Goal: Complete application form: Complete application form

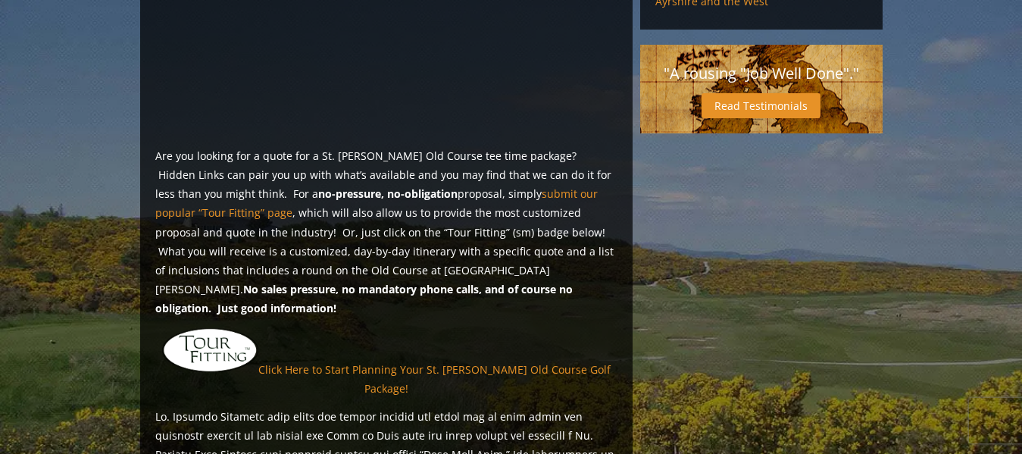
scroll to position [1061, 0]
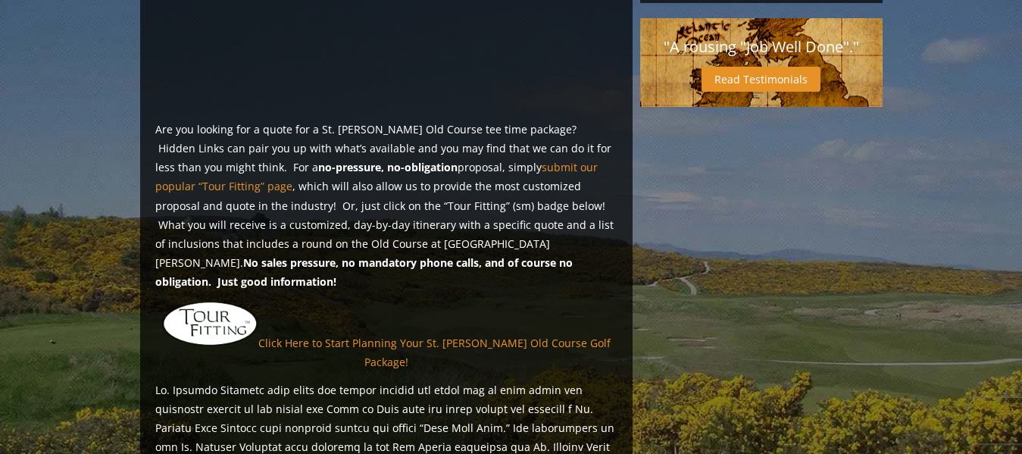
click at [213, 301] on img at bounding box center [210, 324] width 96 height 46
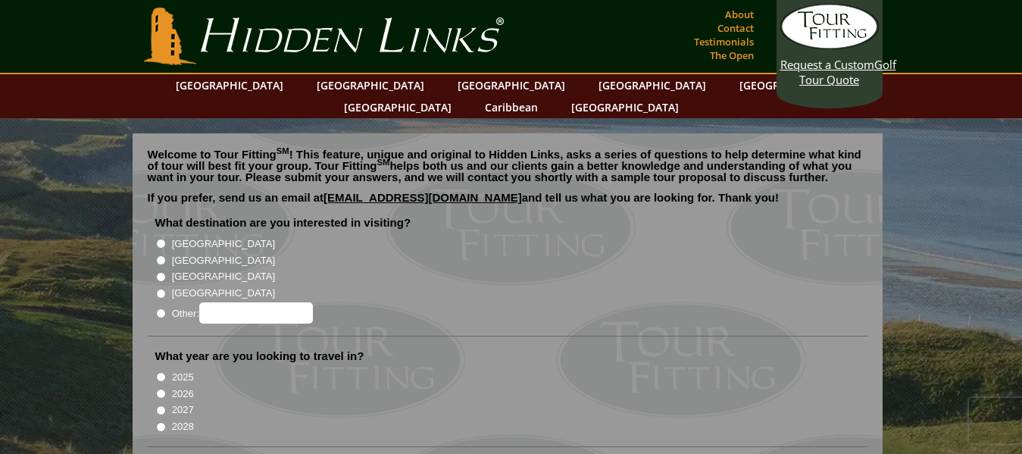
click at [164, 255] on input "[GEOGRAPHIC_DATA]" at bounding box center [161, 260] width 10 height 10
radio input "true"
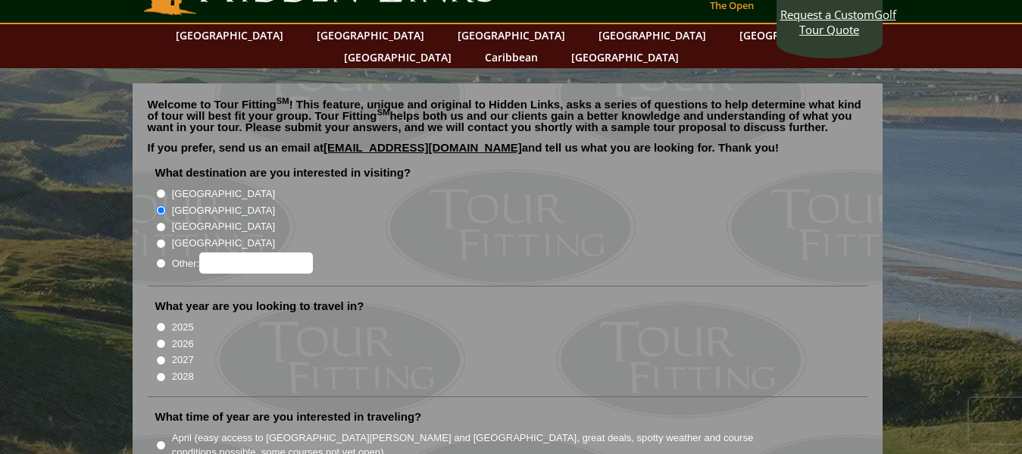
scroll to position [152, 0]
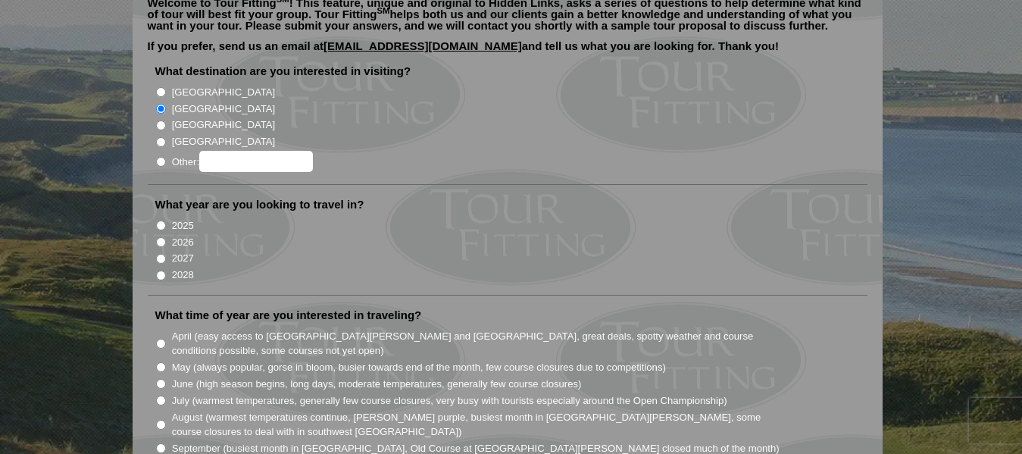
click at [161, 237] on input "2026" at bounding box center [161, 242] width 10 height 10
radio input "true"
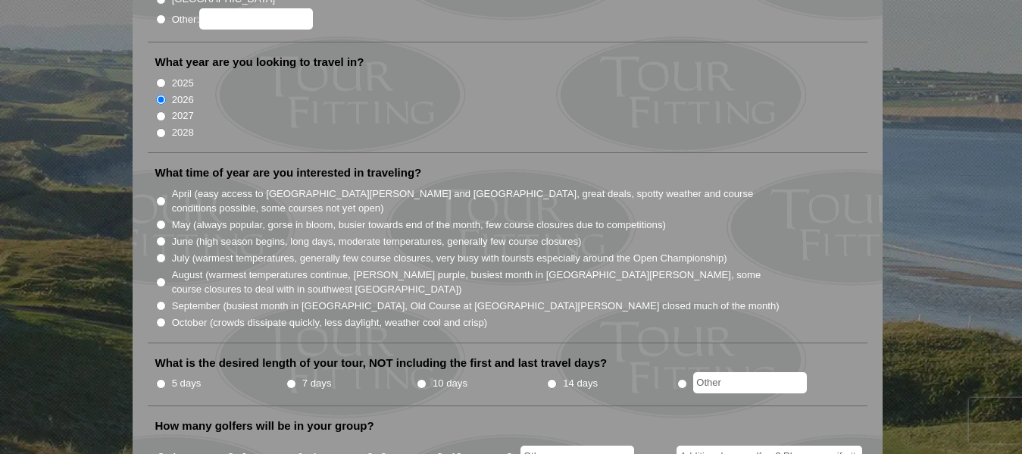
scroll to position [303, 0]
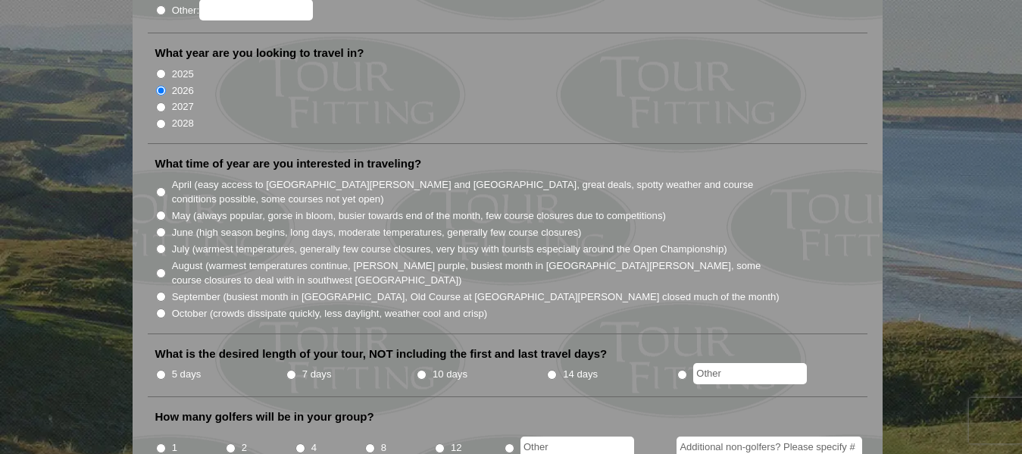
click at [160, 244] on input "July (warmest temperatures, generally few course closures, very busy with touri…" at bounding box center [161, 249] width 10 height 10
radio input "true"
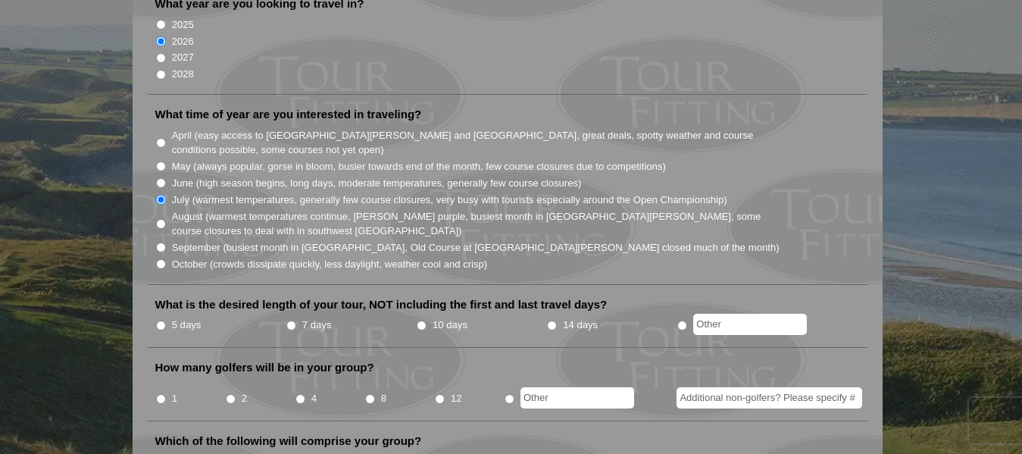
scroll to position [379, 0]
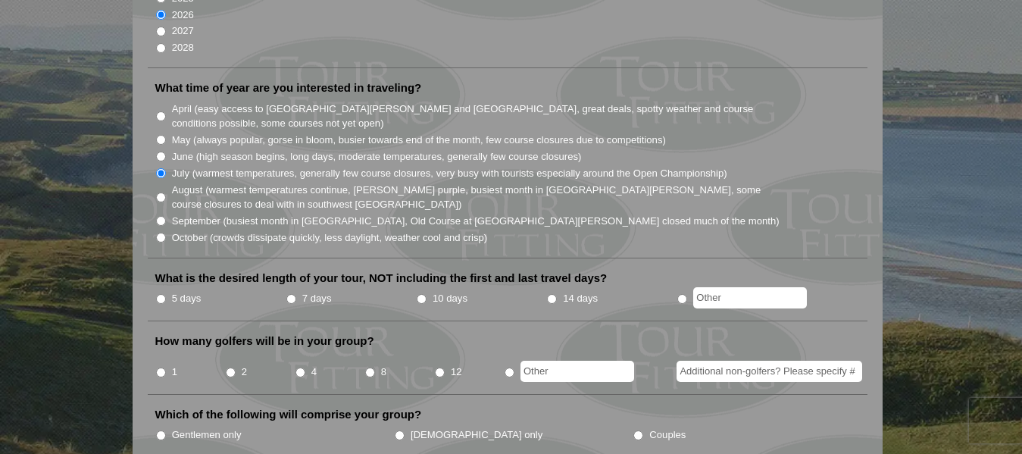
click at [421, 294] on input "10 days" at bounding box center [422, 299] width 10 height 10
radio input "true"
click at [230, 368] on input "2" at bounding box center [231, 373] width 10 height 10
radio input "true"
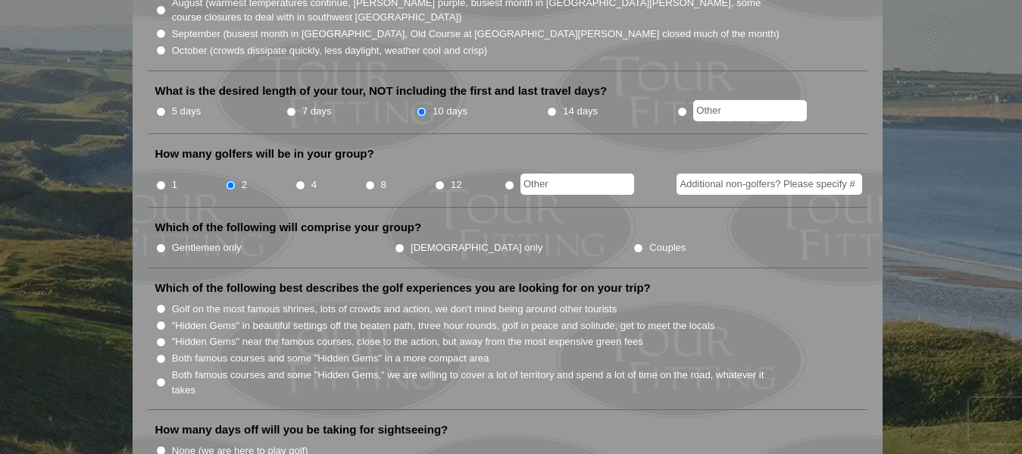
scroll to position [606, 0]
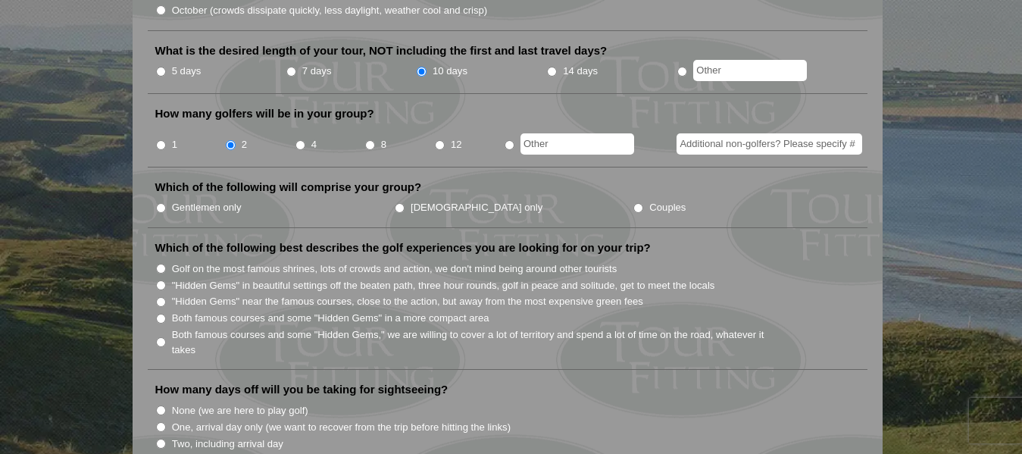
click at [161, 203] on input "Gentlemen only" at bounding box center [161, 208] width 10 height 10
radio input "true"
click at [161, 337] on input "Both famous courses and some "Hidden Gems," we are willing to cover a lot of te…" at bounding box center [161, 342] width 10 height 10
radio input "true"
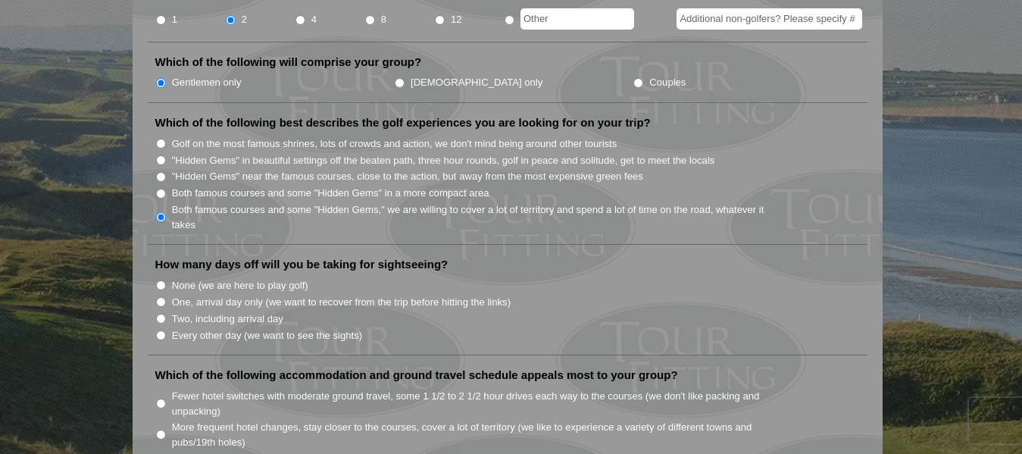
scroll to position [758, 0]
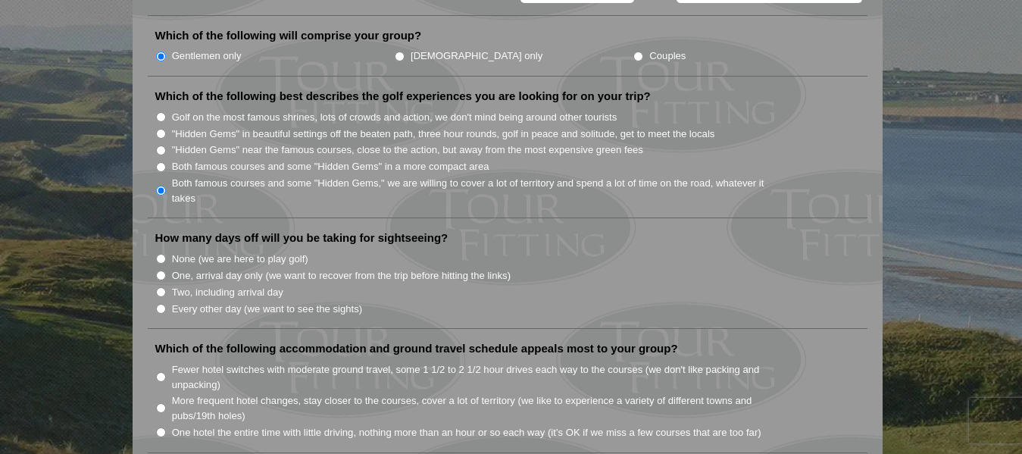
click at [161, 304] on input "Every other day (we want to see the sights)" at bounding box center [161, 309] width 10 height 10
radio input "true"
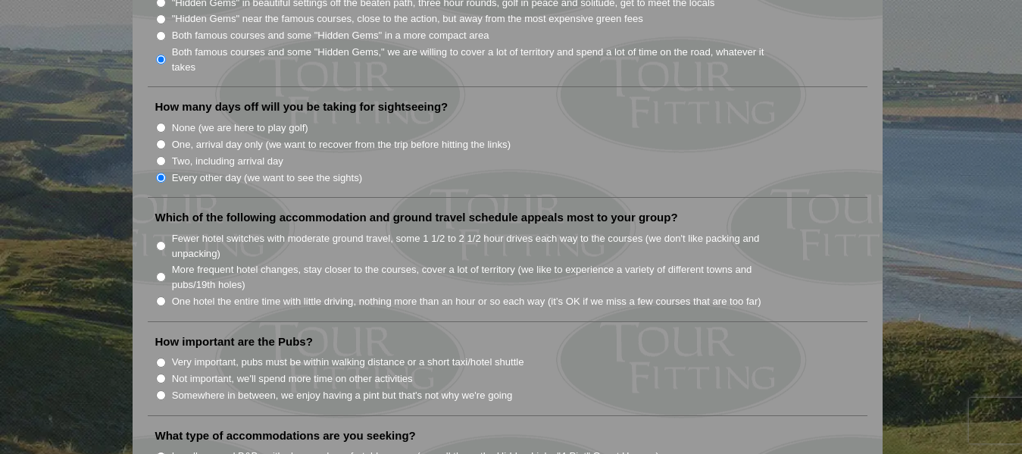
scroll to position [909, 0]
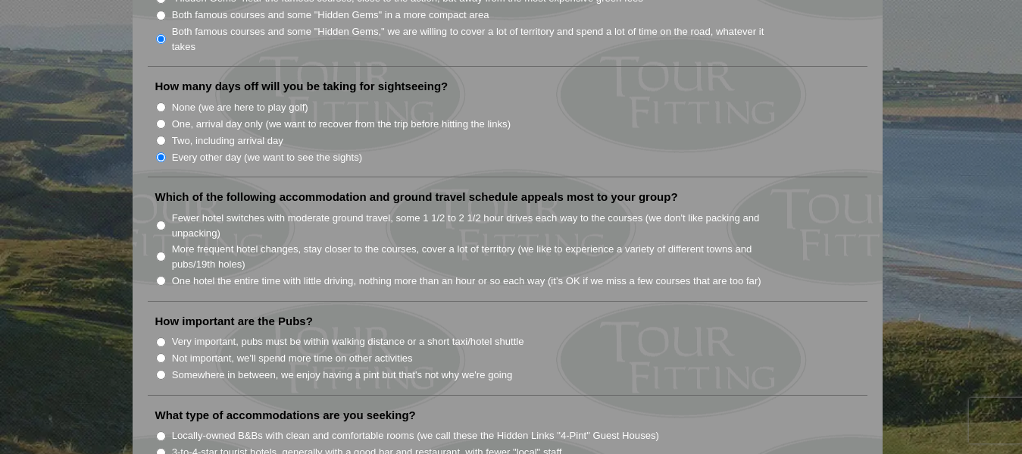
click at [161, 221] on input "Fewer hotel switches with moderate ground travel, some 1 1/2 to 2 1/2 hour driv…" at bounding box center [161, 226] width 10 height 10
radio input "true"
click at [161, 370] on input "Somewhere in between, we enjoy having a pint but that's not why we're going" at bounding box center [161, 375] width 10 height 10
radio input "true"
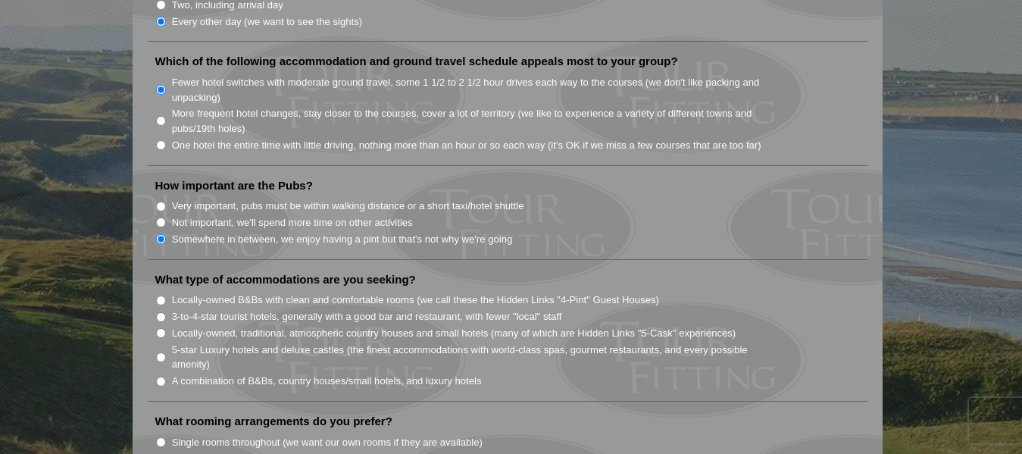
scroll to position [1061, 0]
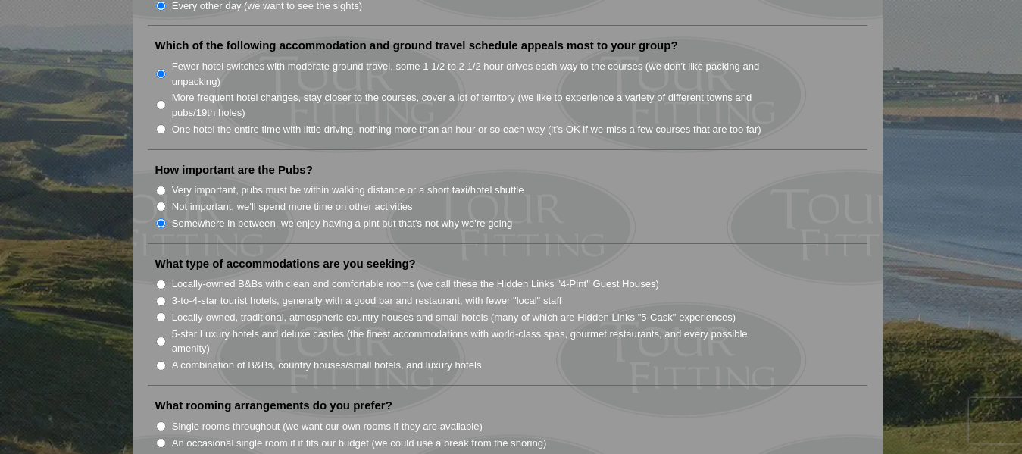
click at [163, 296] on input "3-to-4-star tourist hotels, generally with a good bar and restaurant, with fewe…" at bounding box center [161, 301] width 10 height 10
radio input "true"
click at [158, 312] on input "Locally-owned, traditional, atmospheric country houses and small hotels (many o…" at bounding box center [161, 317] width 10 height 10
radio input "true"
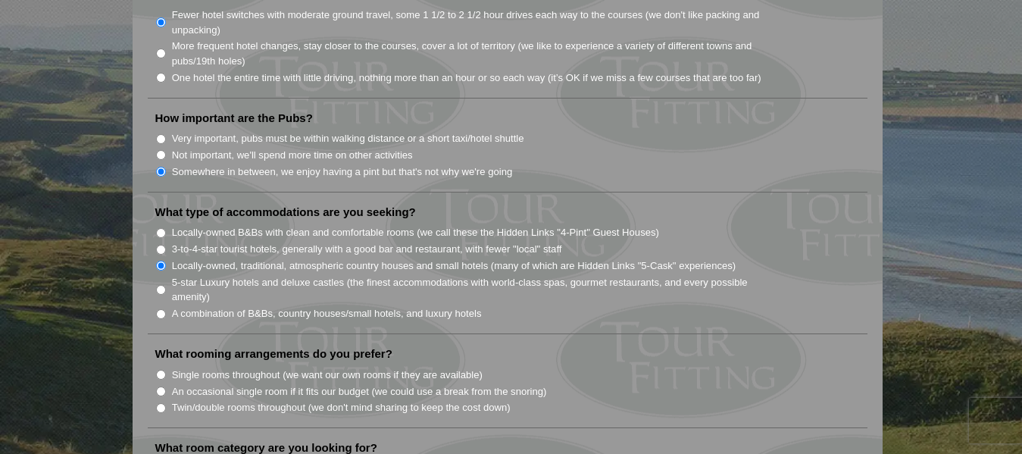
scroll to position [1213, 0]
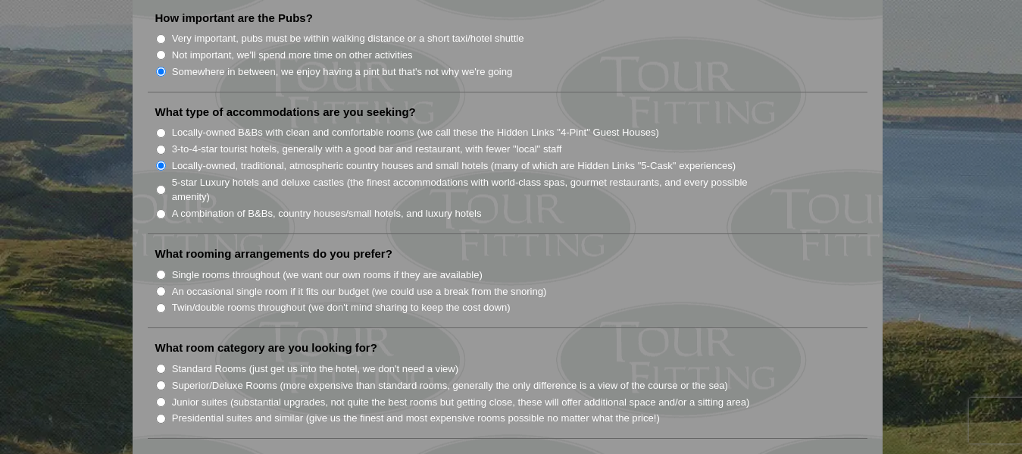
click at [161, 303] on input "Twin/double rooms throughout (we don't mind sharing to keep the cost down)" at bounding box center [161, 308] width 10 height 10
radio input "true"
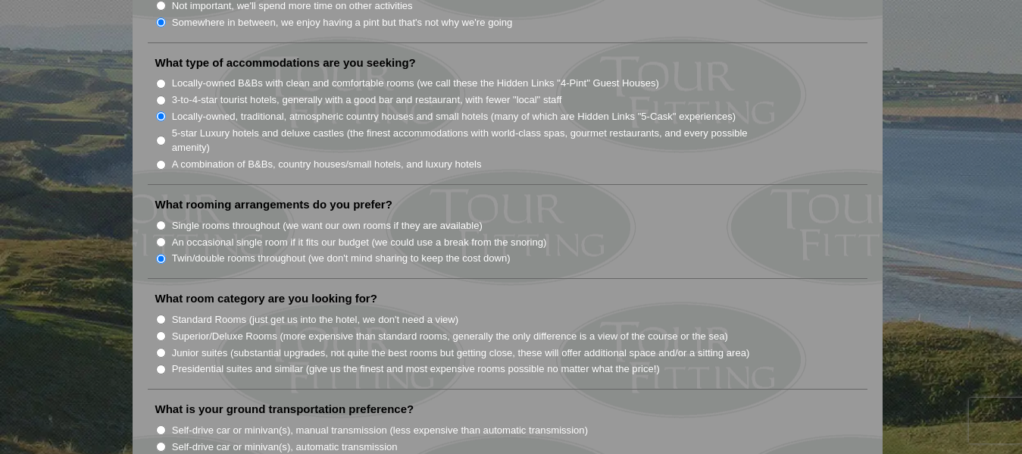
scroll to position [1364, 0]
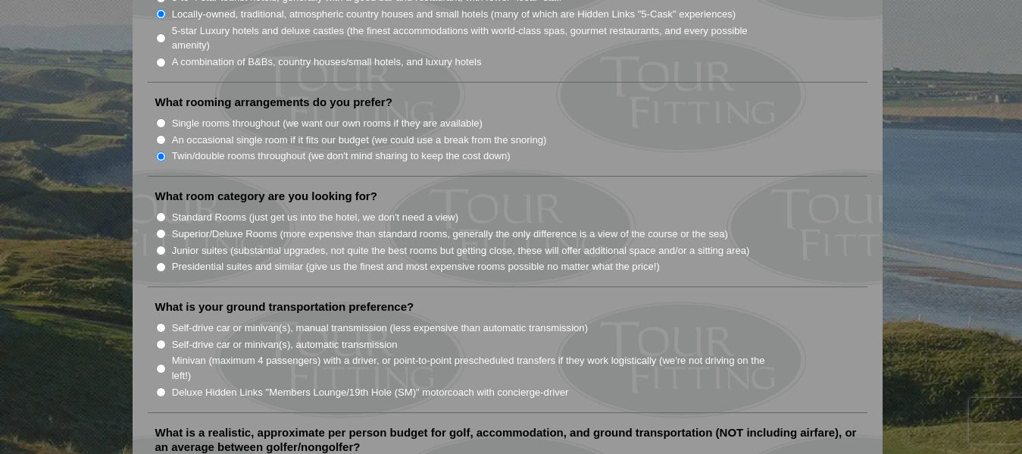
click at [164, 229] on input "Superior/Deluxe Rooms (more expensive than standard rooms, generally the only d…" at bounding box center [161, 234] width 10 height 10
radio input "true"
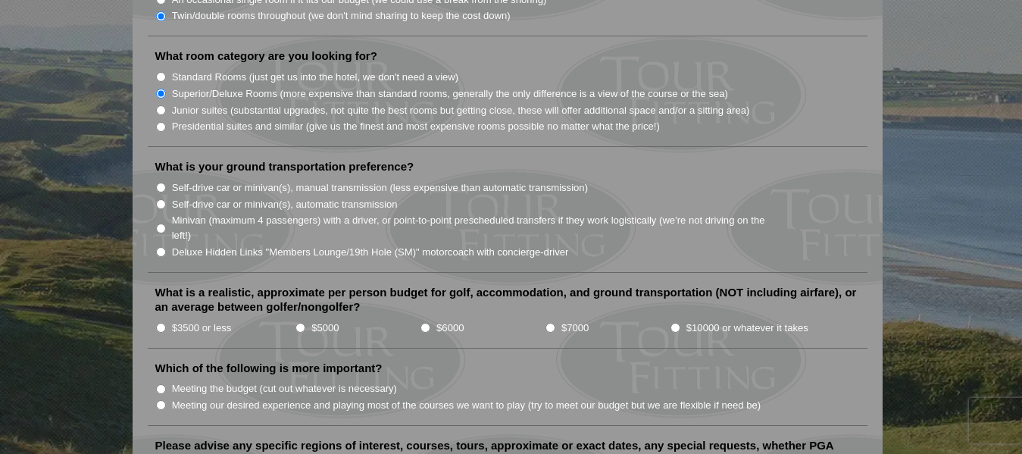
scroll to position [1516, 0]
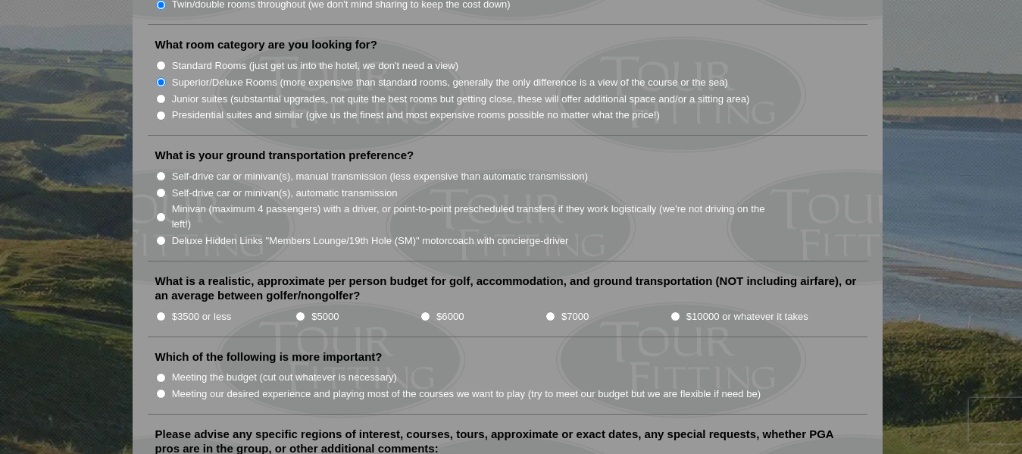
click at [164, 171] on input "Self-drive car or minivan(s), manual transmission (less expensive than automati…" at bounding box center [161, 176] width 10 height 10
radio input "true"
click at [161, 389] on input "Meeting our desired experience and playing most of the courses we want to play …" at bounding box center [161, 394] width 10 height 10
radio input "true"
click at [300, 311] on input "$5000" at bounding box center [301, 316] width 10 height 10
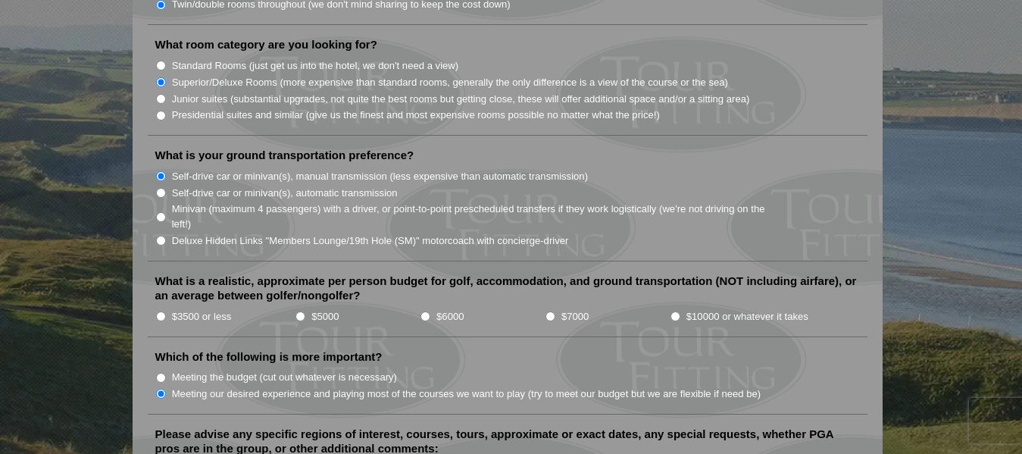
radio input "true"
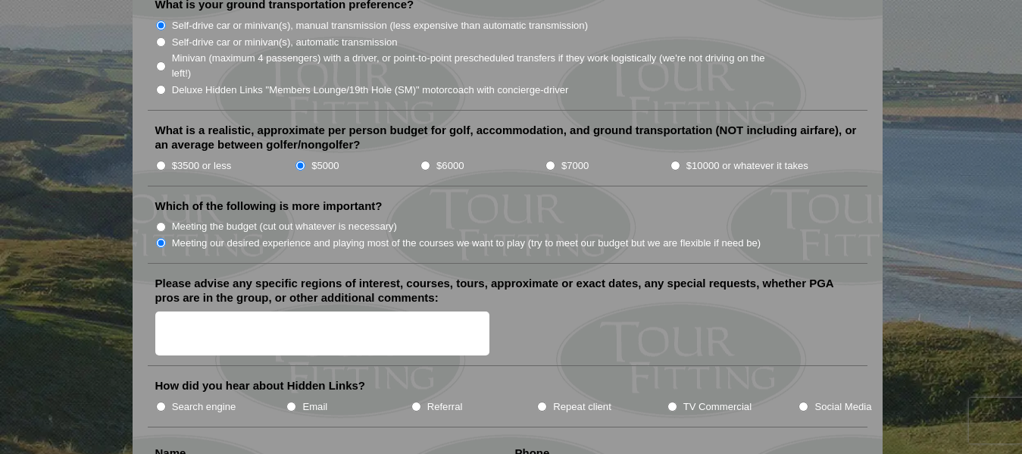
scroll to position [1667, 0]
click at [176, 311] on textarea "Please advise any specific regions of interest, courses, tours, approximate or …" at bounding box center [322, 333] width 335 height 45
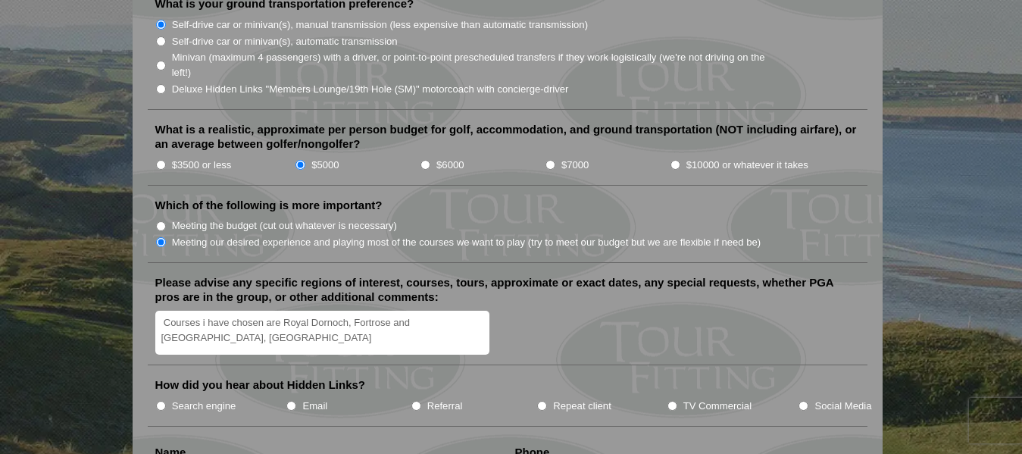
click at [197, 318] on textarea "Courses i have chosen are Royal Dornoch, Fortrose and [GEOGRAPHIC_DATA], [GEOGR…" at bounding box center [322, 333] width 335 height 45
click at [326, 329] on textarea "Courses i have chosen are Royal Dornoch, Fortrose and [GEOGRAPHIC_DATA], Moray …" at bounding box center [322, 333] width 335 height 45
drag, startPoint x: 359, startPoint y: 326, endPoint x: 366, endPoint y: 330, distance: 8.2
click at [366, 330] on textarea "Courses i have chosen are Royal Dornoch, Fortrose and [GEOGRAPHIC_DATA], Moray …" at bounding box center [322, 333] width 335 height 45
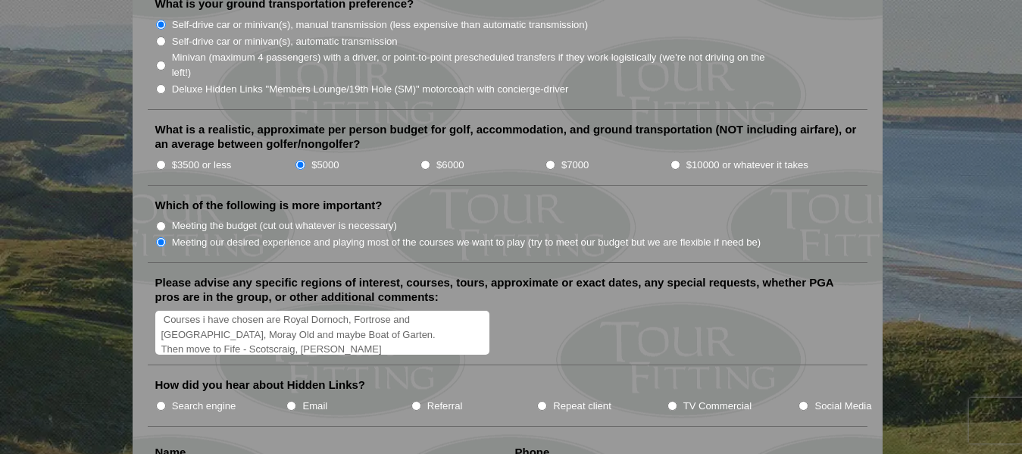
scroll to position [10, 0]
click at [401, 324] on textarea "Courses i have chosen are Royal Dornoch, Fortrose and [GEOGRAPHIC_DATA], Moray …" at bounding box center [322, 333] width 335 height 45
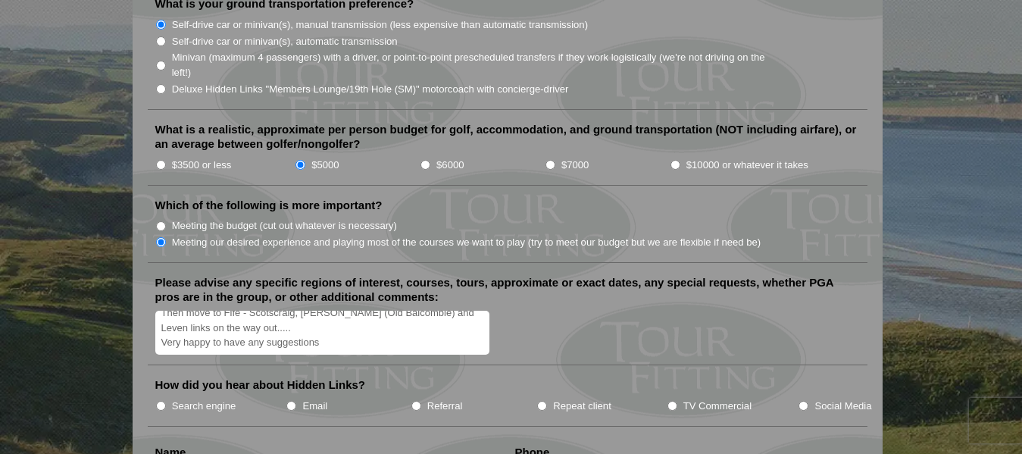
drag, startPoint x: 224, startPoint y: 331, endPoint x: 244, endPoint y: 333, distance: 19.8
click at [244, 333] on textarea "Courses i have chosen are Royal Dornoch, Fortrose and [GEOGRAPHIC_DATA], Moray …" at bounding box center [322, 333] width 335 height 45
click at [346, 319] on textarea "Courses i have chosen are Royal Dornoch, Fortrose and [GEOGRAPHIC_DATA], Moray …" at bounding box center [322, 333] width 335 height 45
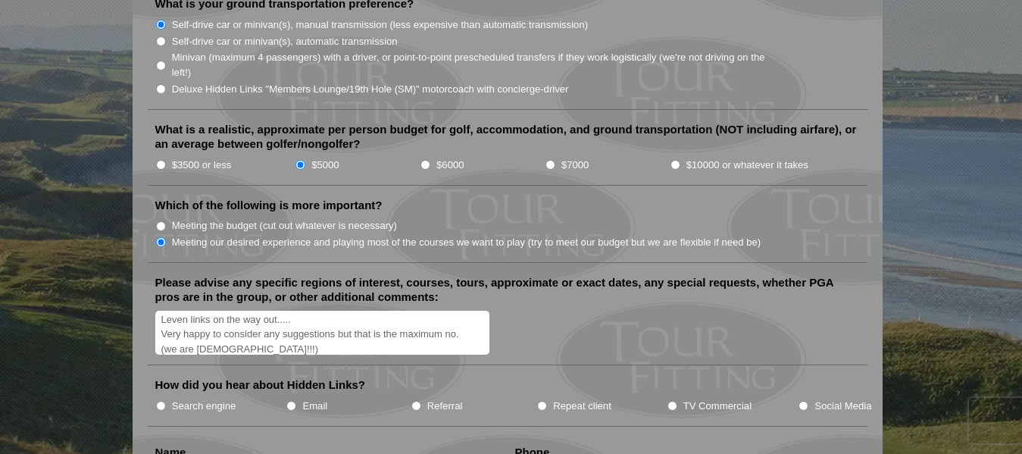
click at [207, 326] on textarea "Courses i have chosen are Royal Dornoch, Fortrose and [GEOGRAPHIC_DATA], Moray …" at bounding box center [322, 333] width 335 height 45
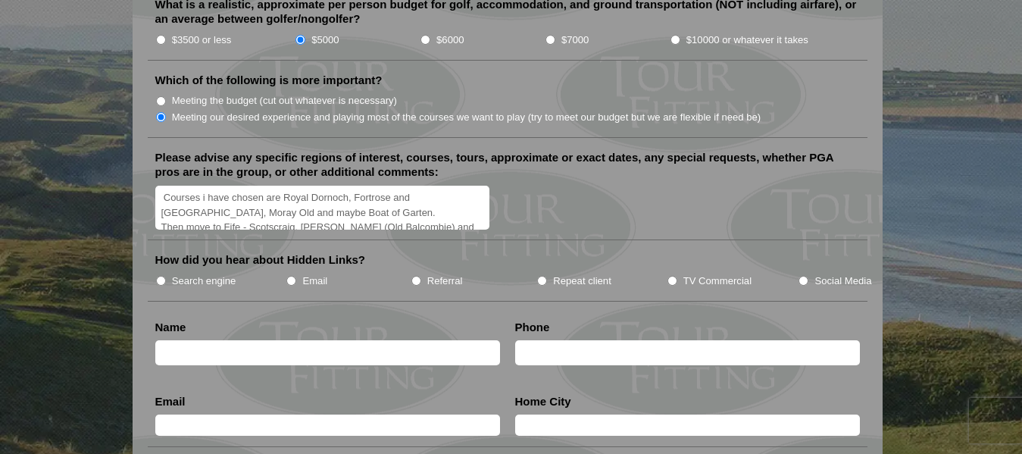
scroll to position [1819, 0]
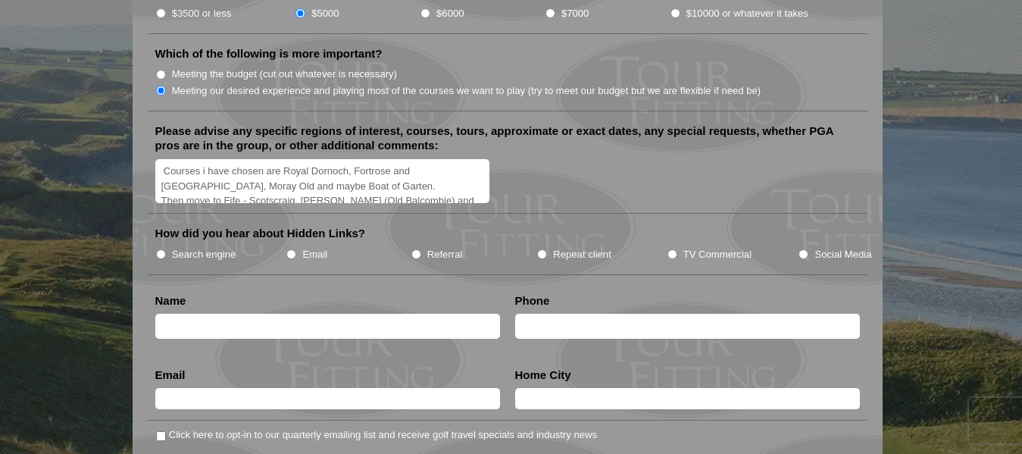
type textarea "Courses i have chosen are Royal Dornoch, Fortrose and [GEOGRAPHIC_DATA], Moray …"
click at [163, 249] on input "Search engine" at bounding box center [161, 254] width 10 height 10
radio input "true"
click at [173, 315] on input "text" at bounding box center [327, 326] width 345 height 25
type input "[PERSON_NAME]"
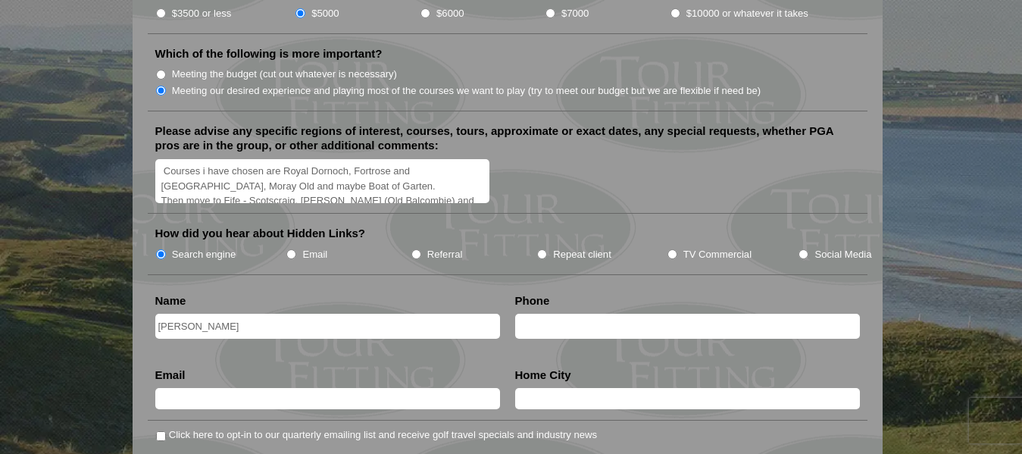
type input "0419091154"
type input "[EMAIL_ADDRESS][DOMAIN_NAME]"
type input "Muckleford"
drag, startPoint x: 302, startPoint y: 383, endPoint x: 118, endPoint y: 405, distance: 185.5
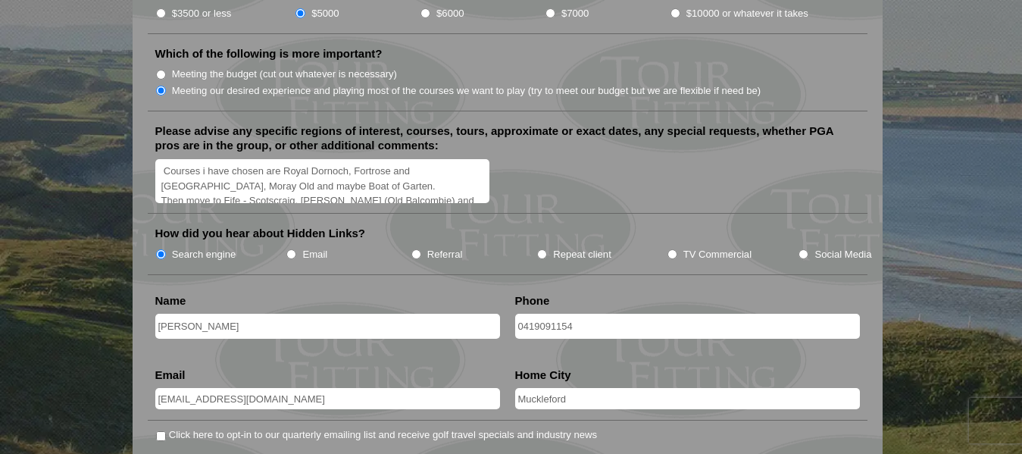
type input "[EMAIL_ADDRESS][DOMAIN_NAME]"
drag, startPoint x: 574, startPoint y: 374, endPoint x: 494, endPoint y: 391, distance: 81.3
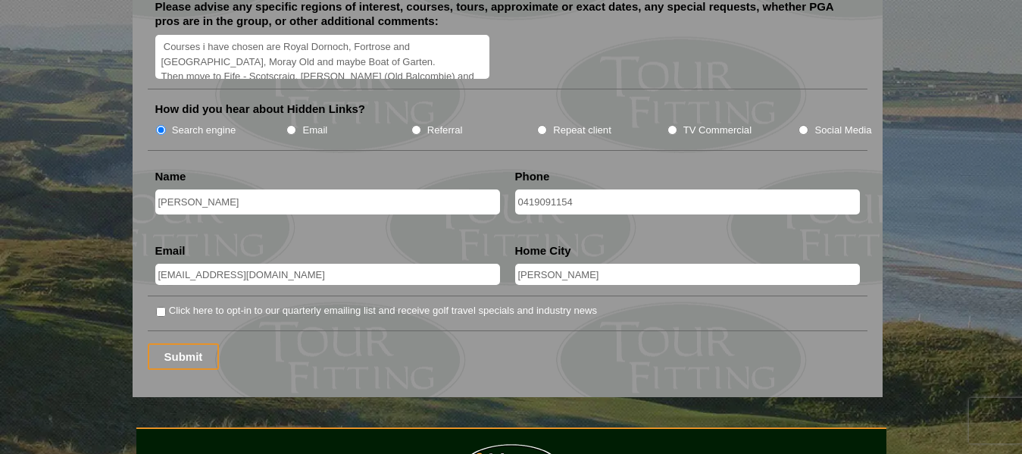
scroll to position [1970, 0]
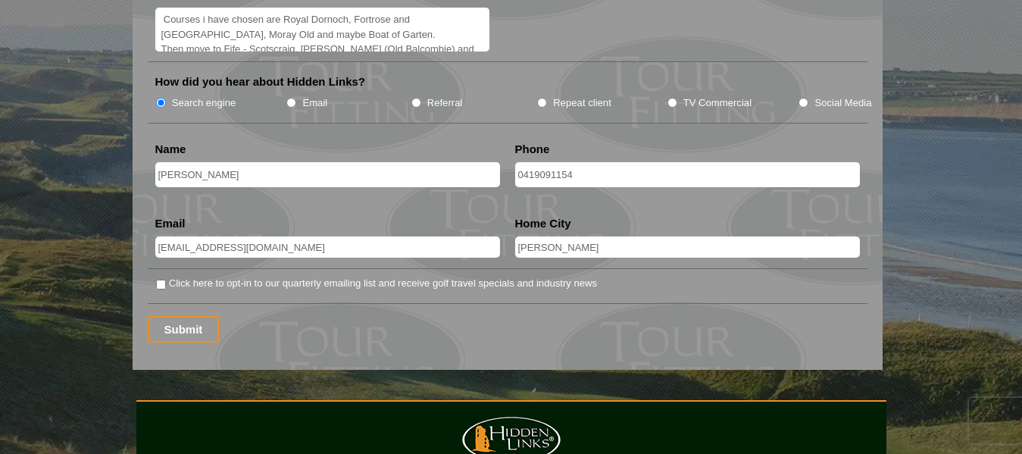
type input "[PERSON_NAME]"
click at [164, 280] on input "Click here to opt-in to our quarterly emailing list and receive golf travel spe…" at bounding box center [161, 285] width 10 height 10
checkbox input "true"
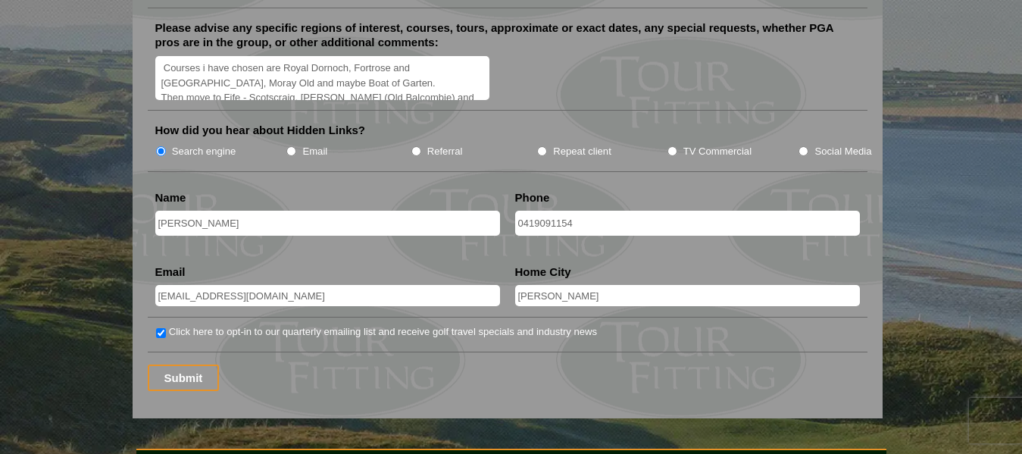
scroll to position [1895, 0]
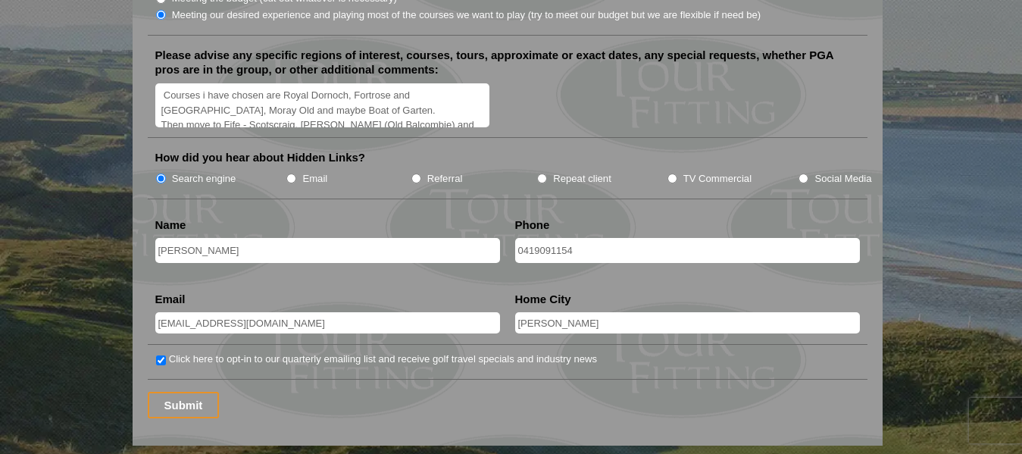
drag, startPoint x: 592, startPoint y: 304, endPoint x: 608, endPoint y: 305, distance: 16.0
click at [594, 312] on input "[PERSON_NAME]" at bounding box center [687, 322] width 345 height 21
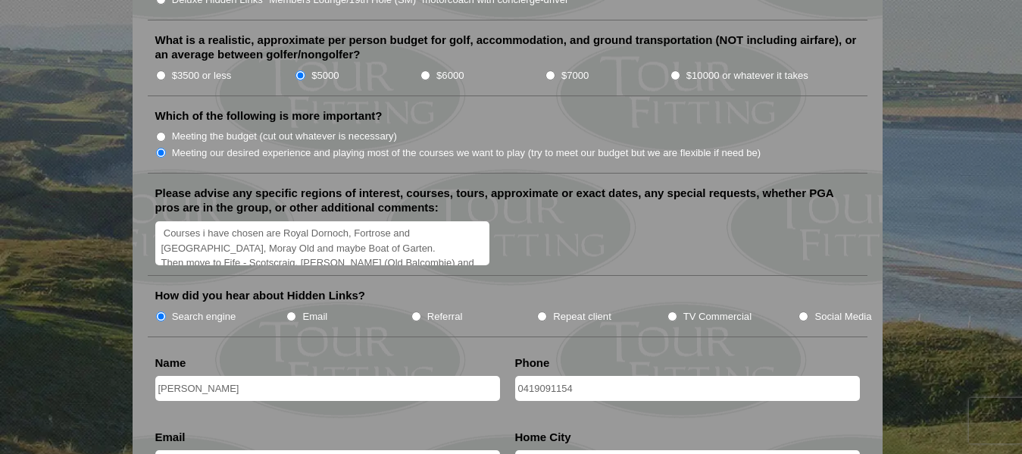
scroll to position [1743, 0]
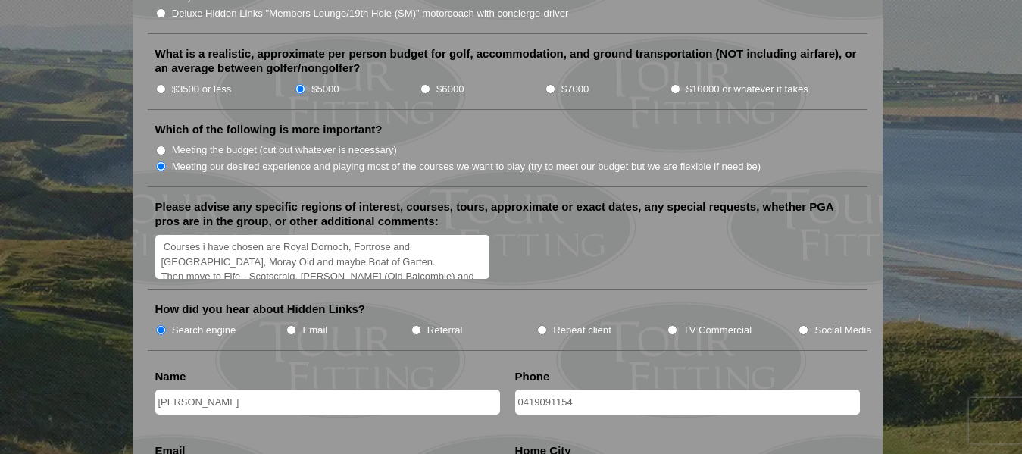
type input "[PERSON_NAME], [GEOGRAPHIC_DATA]"
click at [205, 235] on textarea "Courses i have chosen are Royal Dornoch, Fortrose and [GEOGRAPHIC_DATA], Moray …" at bounding box center [322, 257] width 335 height 45
click at [415, 235] on textarea "Courses I have chosen are Royal Dornoch, Fortrose and [GEOGRAPHIC_DATA], Moray …" at bounding box center [322, 257] width 335 height 45
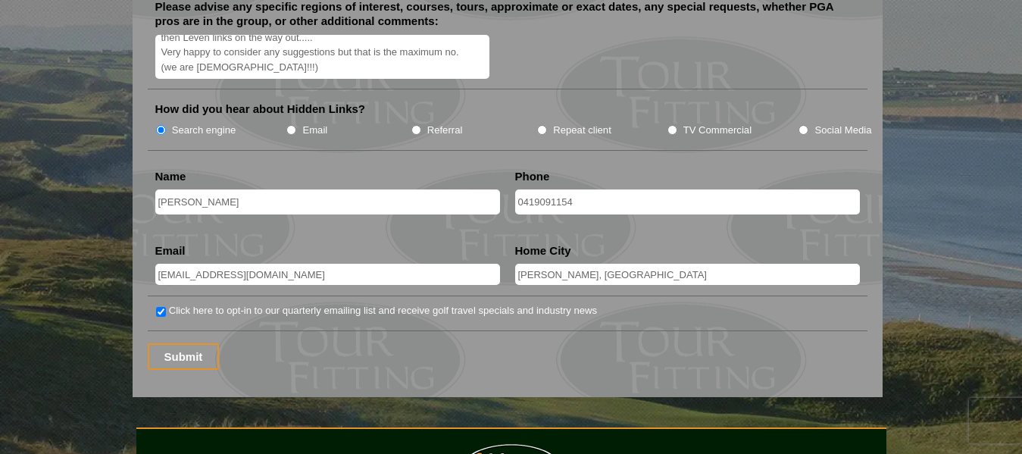
scroll to position [1970, 0]
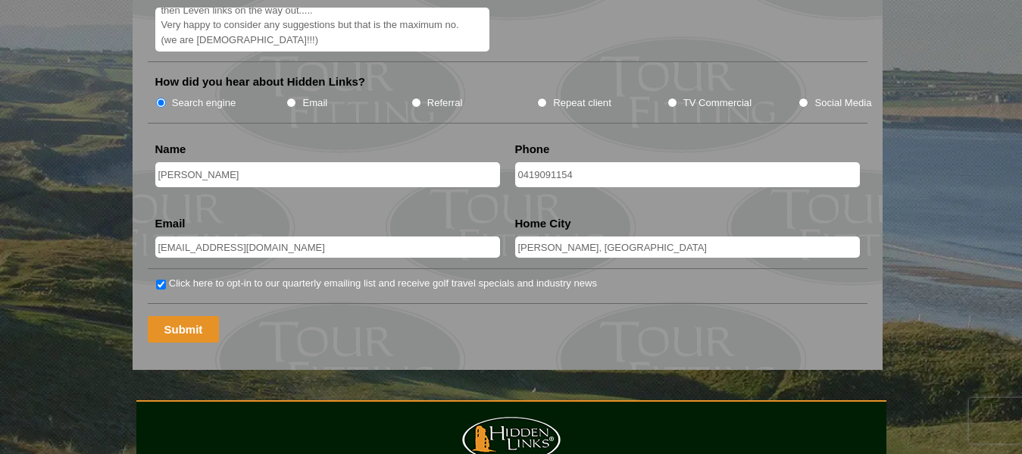
type textarea "Courses I have chosen are Royal Dornoch, Fortrose and [GEOGRAPHIC_DATA], Moray …"
click at [174, 316] on input "Submit" at bounding box center [184, 329] width 72 height 27
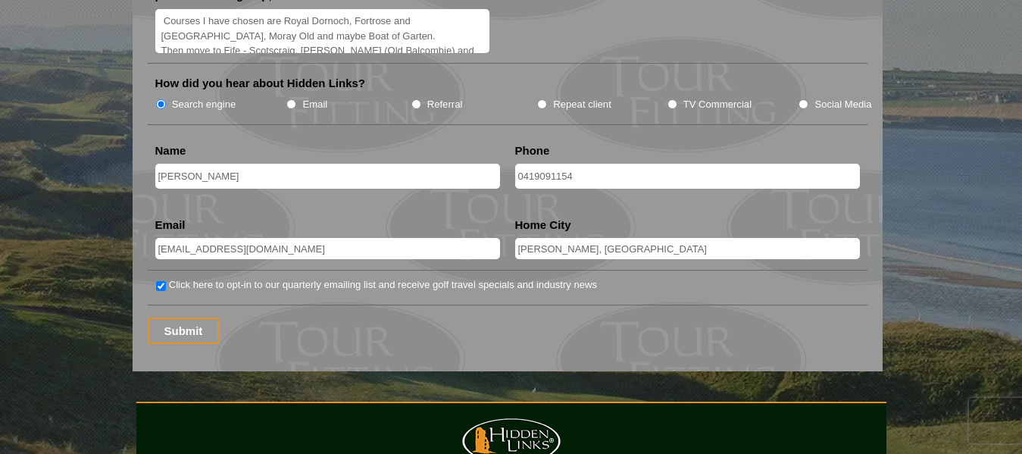
scroll to position [2046, 0]
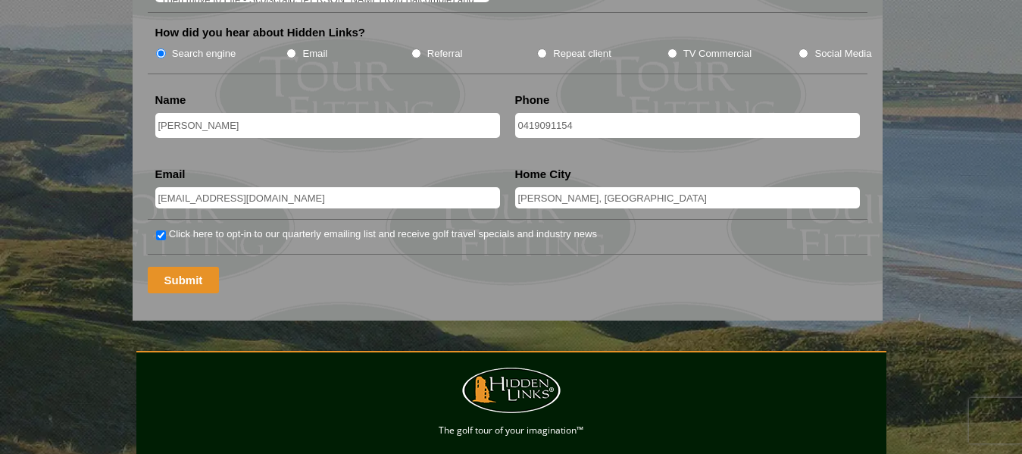
click at [178, 267] on input "Submit" at bounding box center [184, 280] width 72 height 27
